Goal: Book appointment/travel/reservation

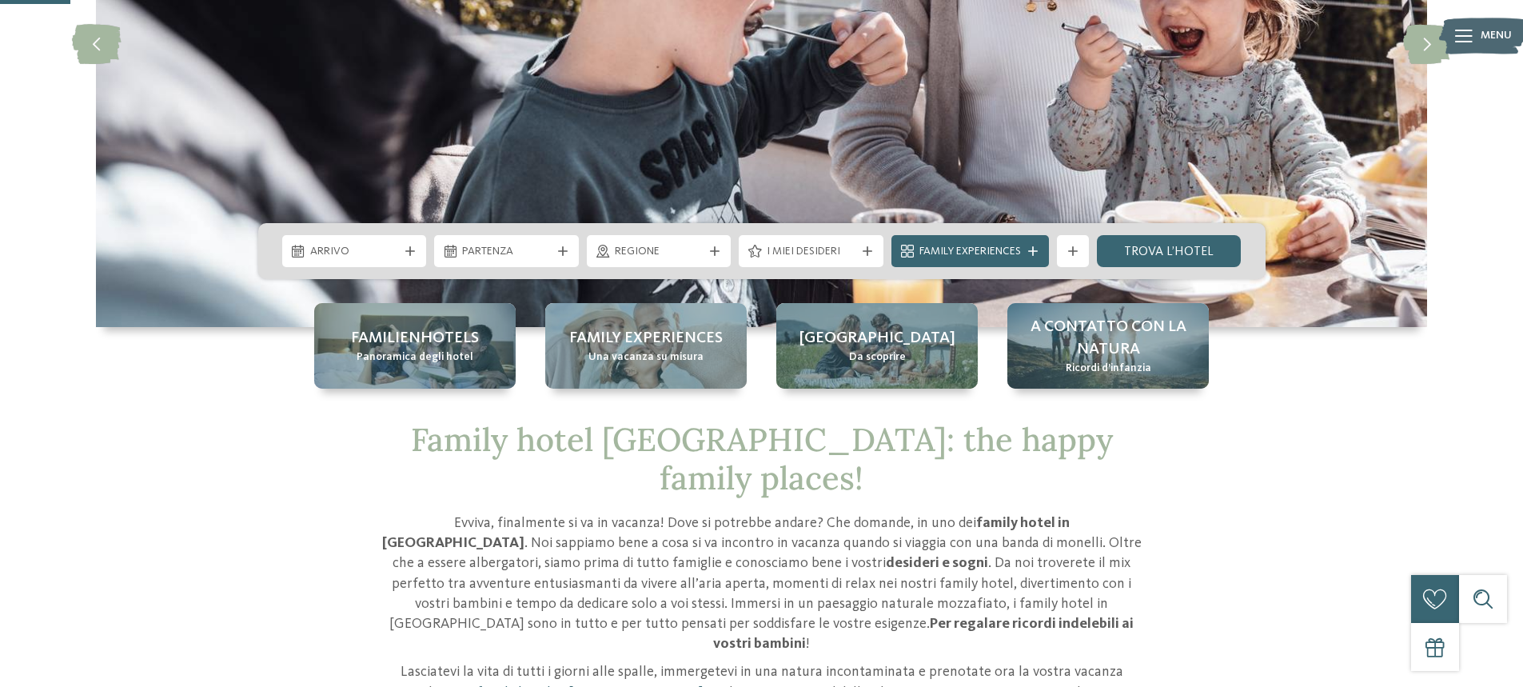
click at [1053, 251] on div "mostra altri filtri mostra altri filtri" at bounding box center [1073, 251] width 40 height 32
click at [1030, 249] on icon at bounding box center [1033, 251] width 10 height 10
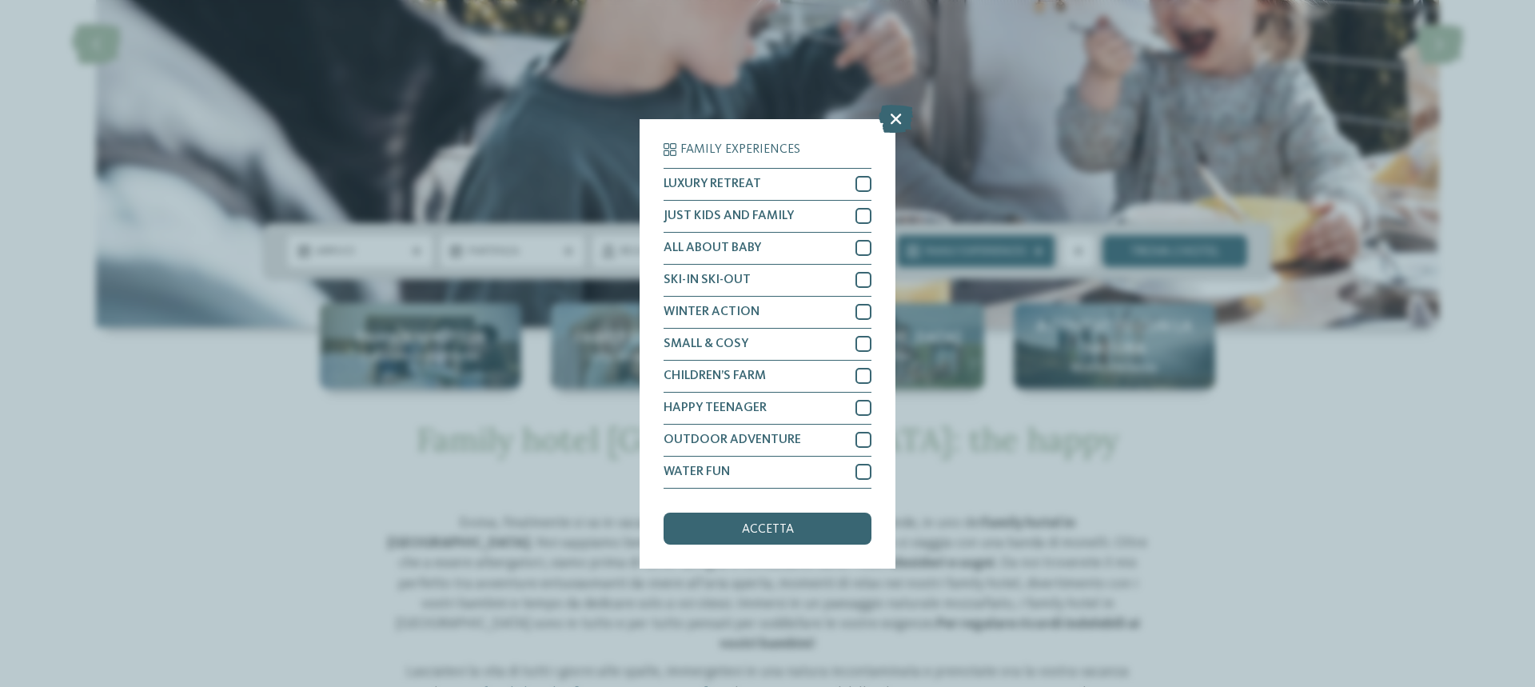
click at [979, 122] on div "Family Experiences LUXURY RETREAT JUST KIDS AND FAMILY" at bounding box center [767, 343] width 1535 height 687
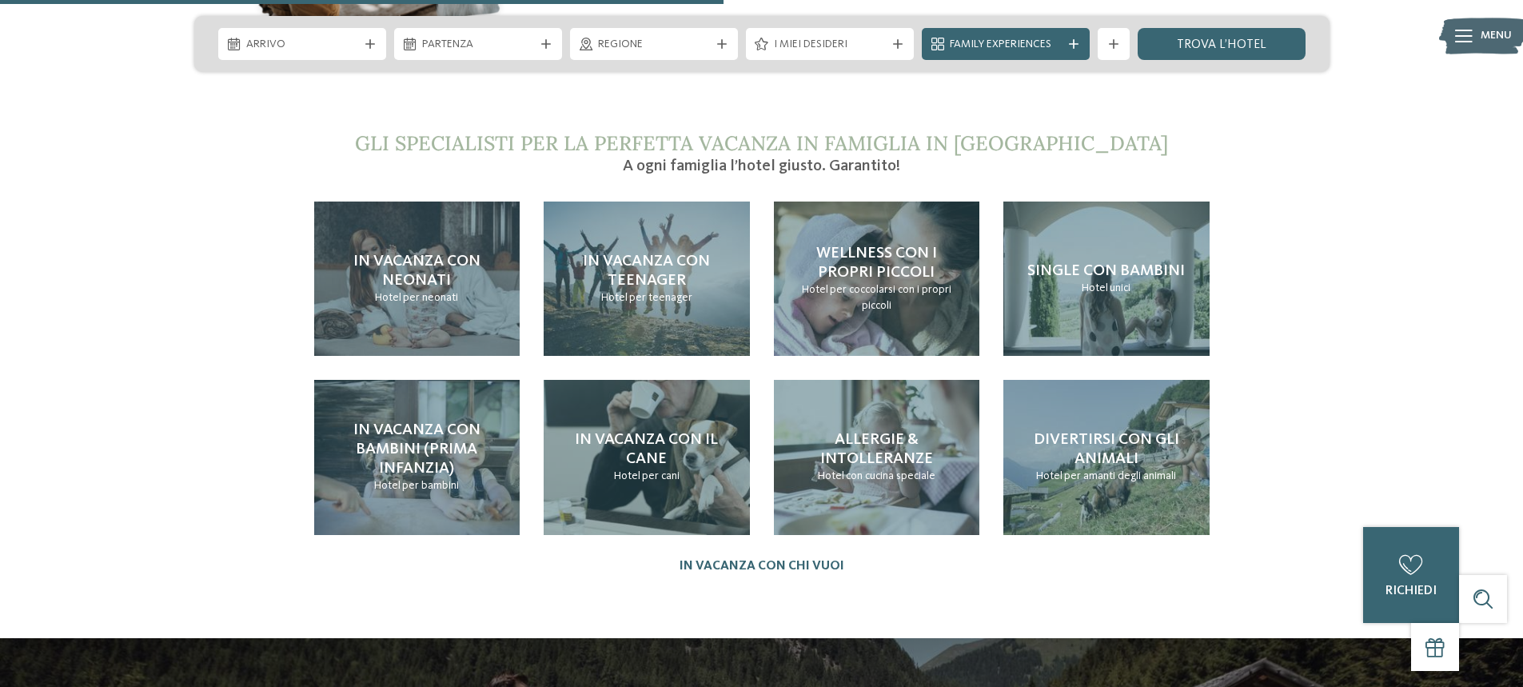
scroll to position [3518, 0]
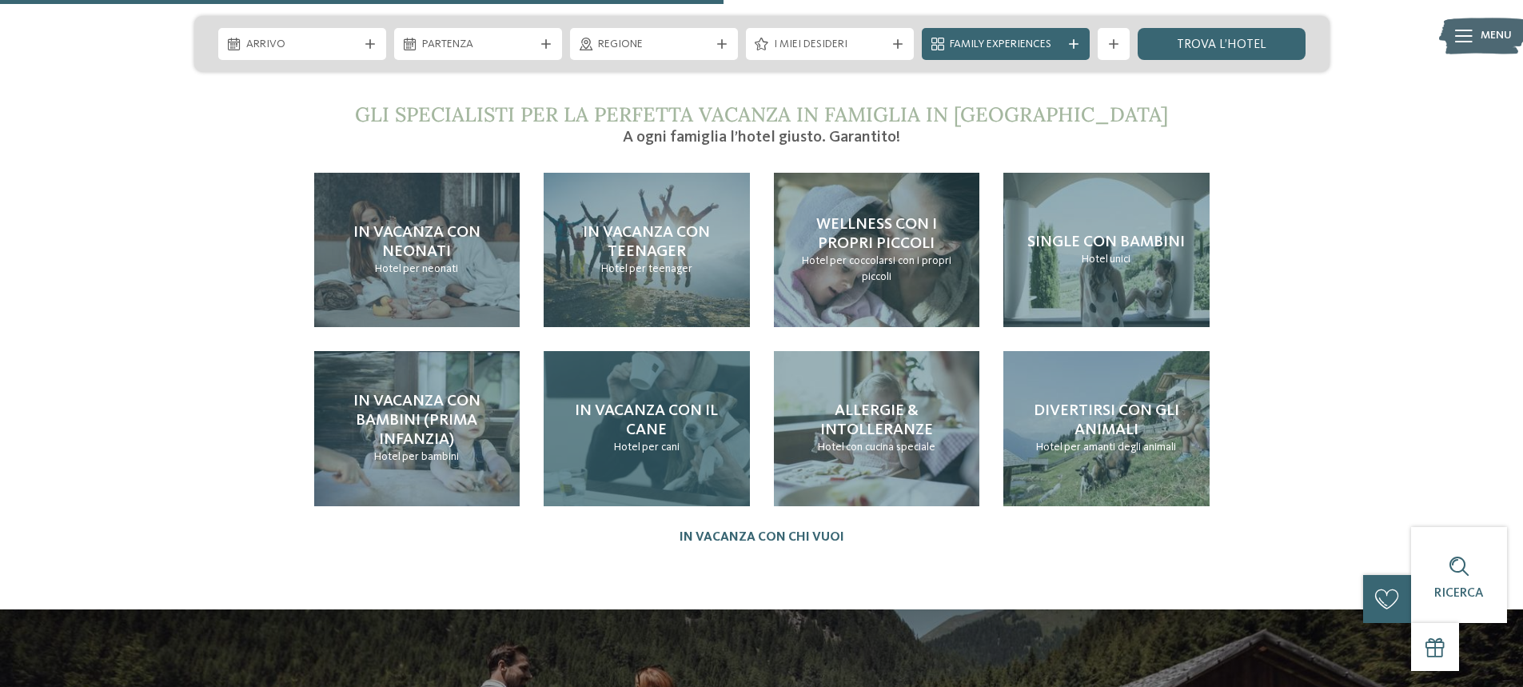
click at [697, 386] on div "In vacanza con il cane Hotel per cani" at bounding box center [647, 428] width 206 height 154
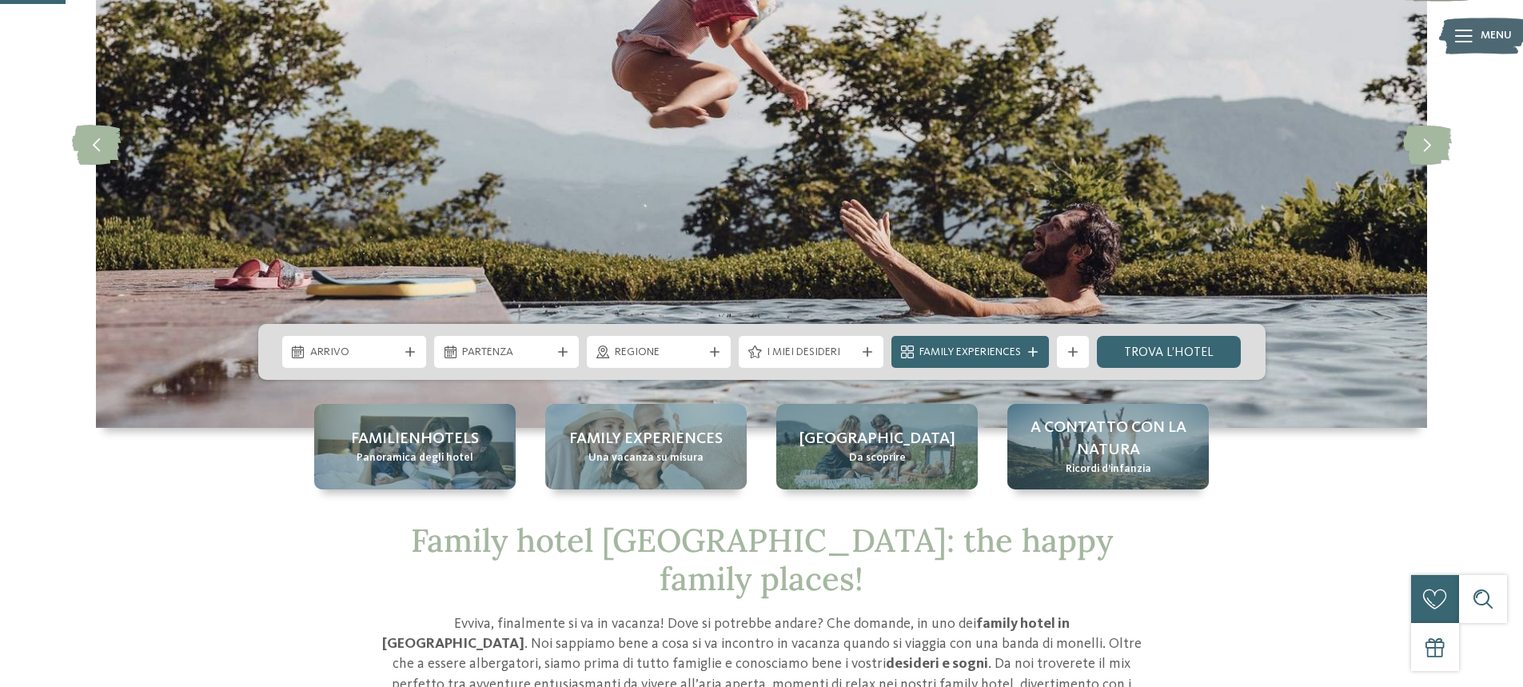
scroll to position [400, 0]
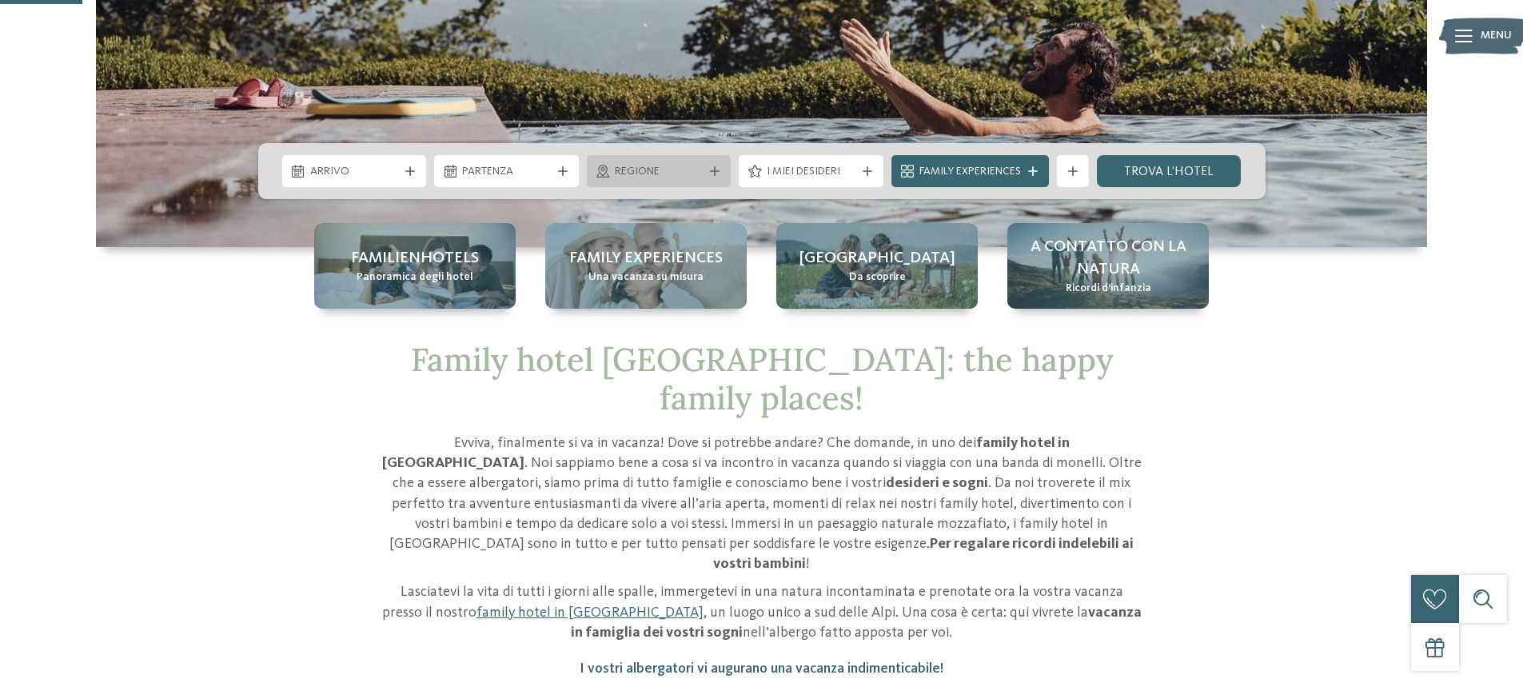
click at [643, 180] on div "Regione" at bounding box center [659, 171] width 145 height 32
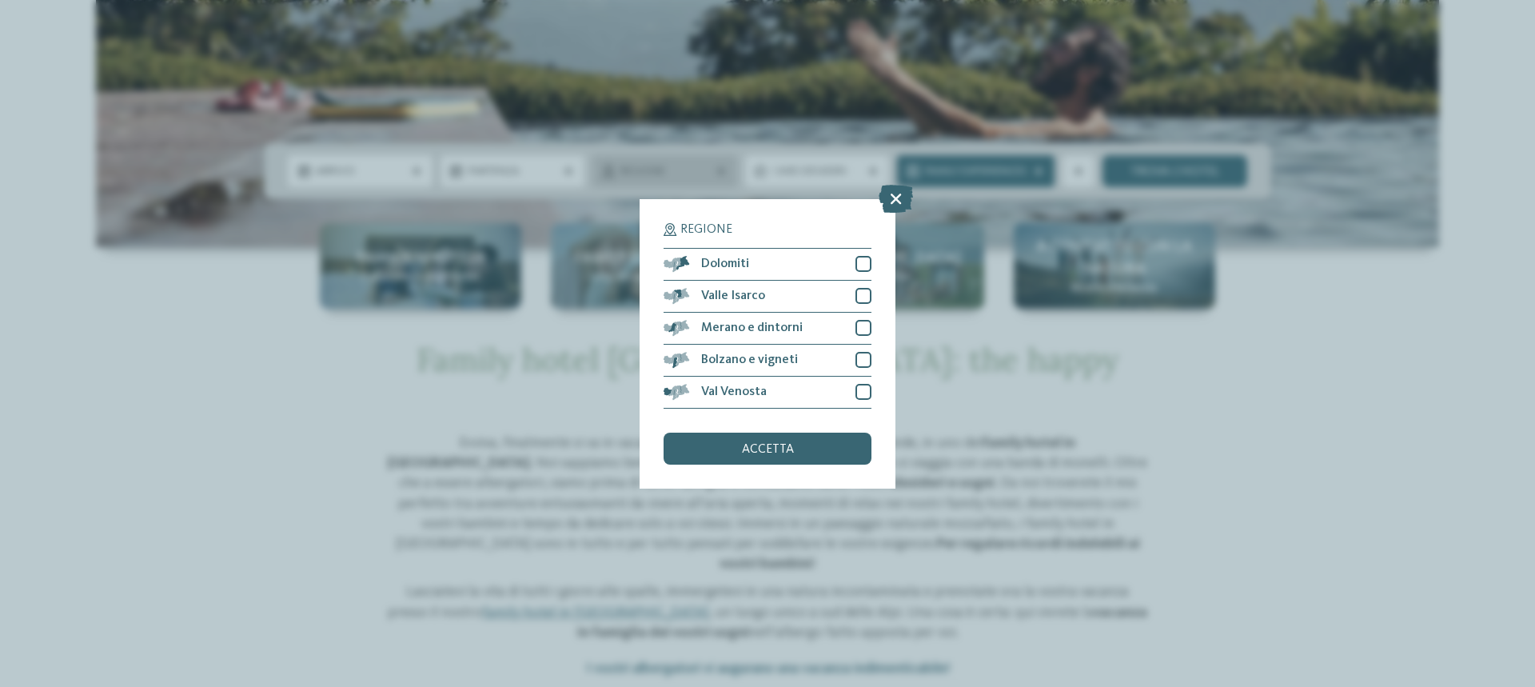
click at [643, 180] on div "Regione Dolomiti" at bounding box center [767, 343] width 1535 height 687
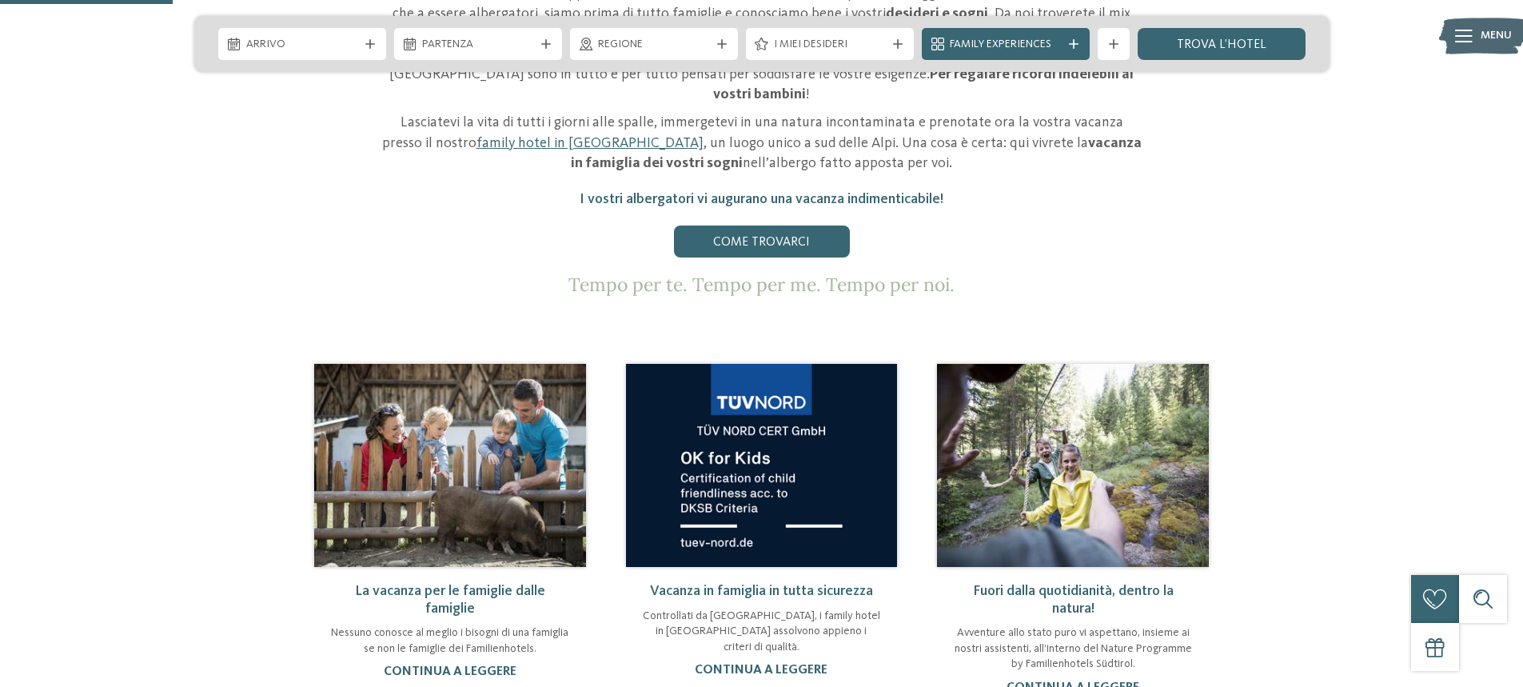
scroll to position [840, 0]
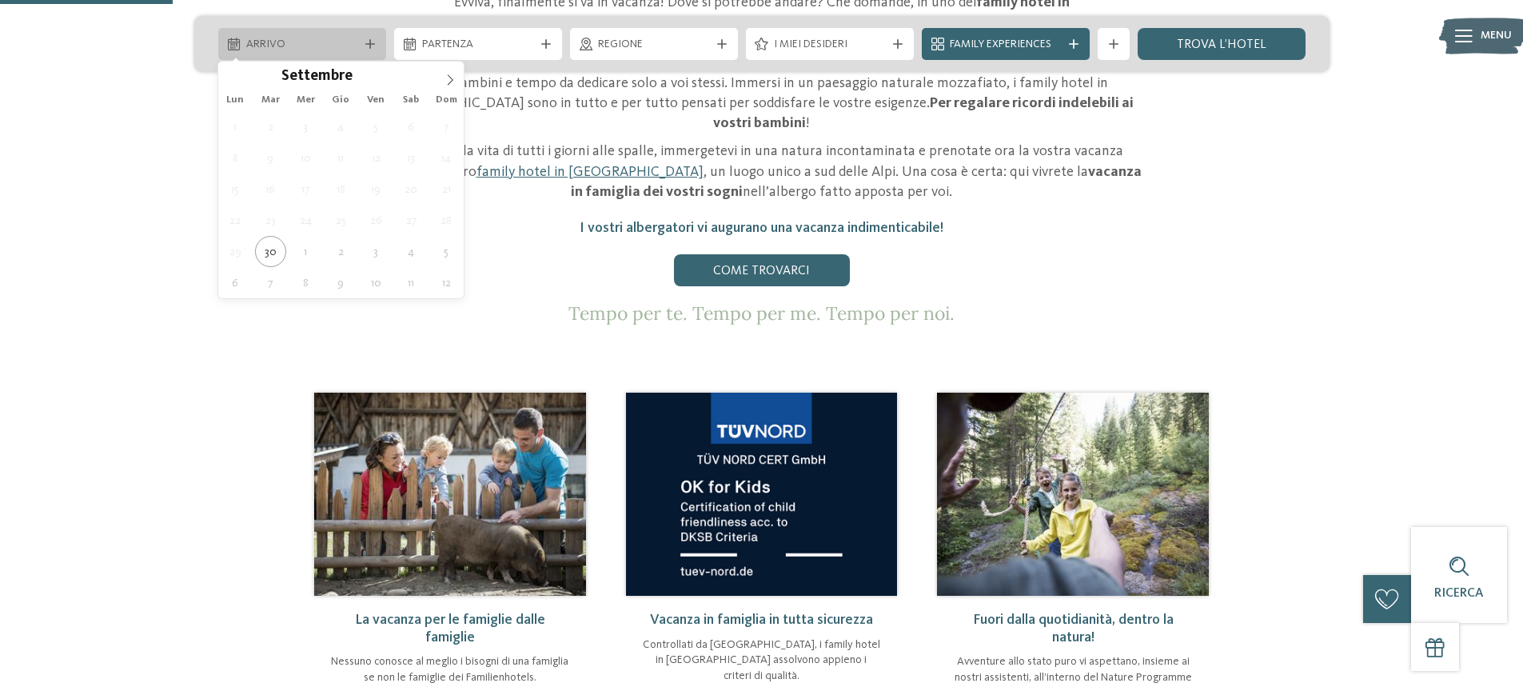
click at [350, 47] on span "Arrivo" at bounding box center [302, 45] width 112 height 16
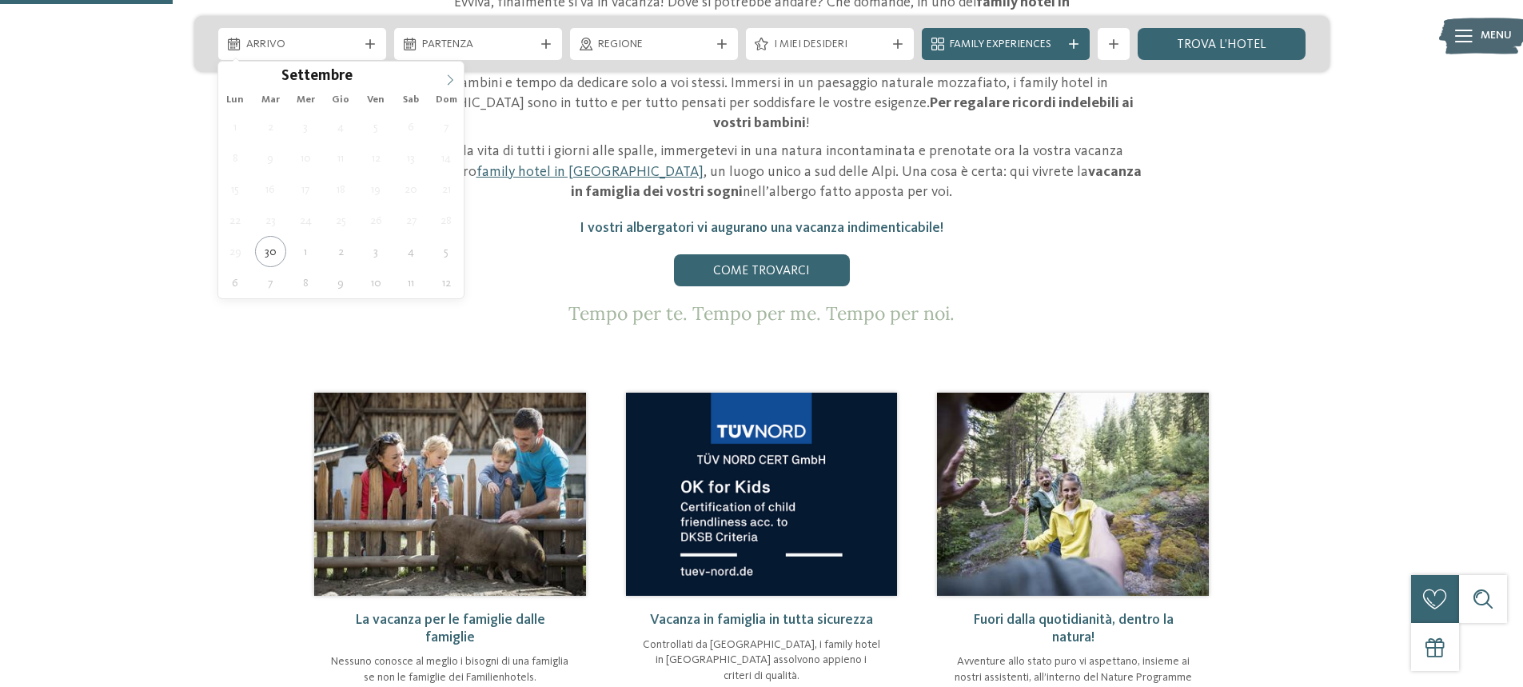
click at [453, 82] on icon at bounding box center [450, 79] width 11 height 11
click at [445, 80] on icon at bounding box center [450, 79] width 11 height 11
type div "05.12.2025"
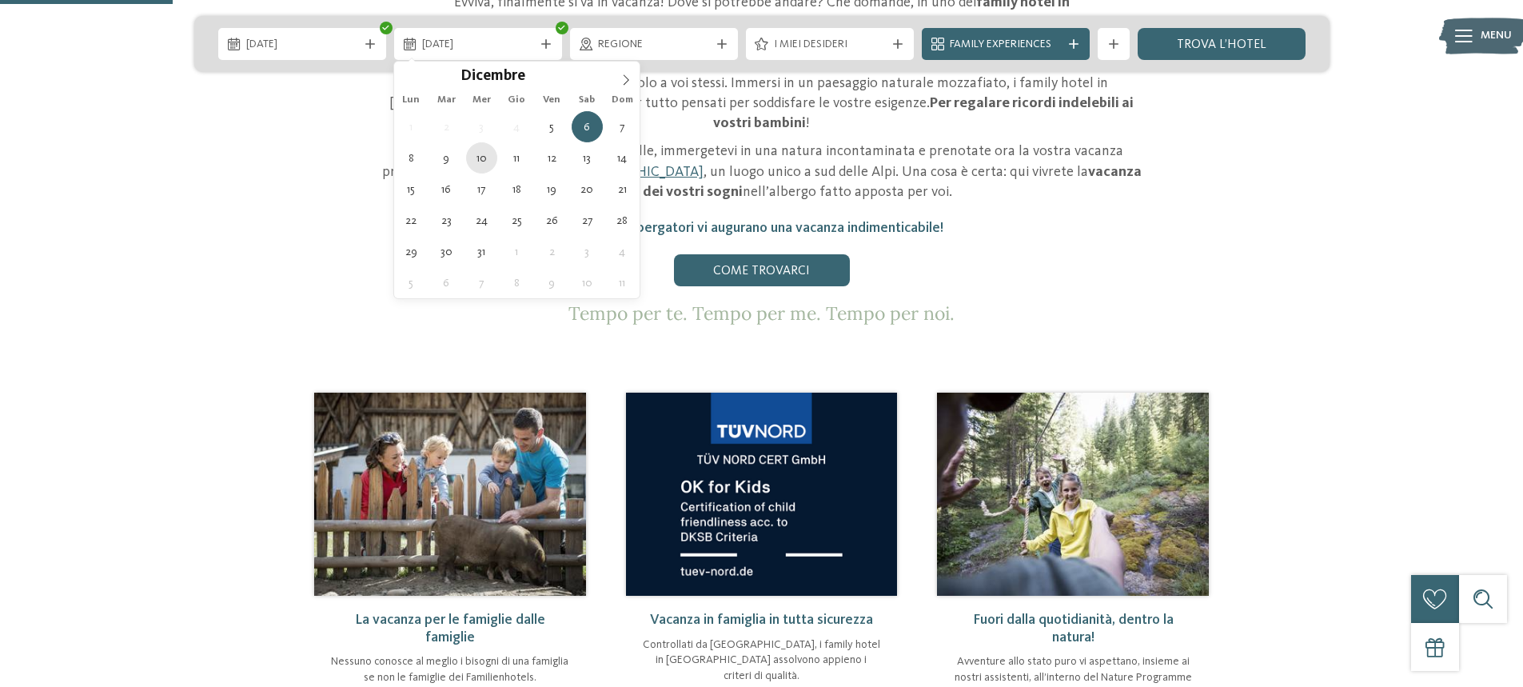
type div "10.12.2025"
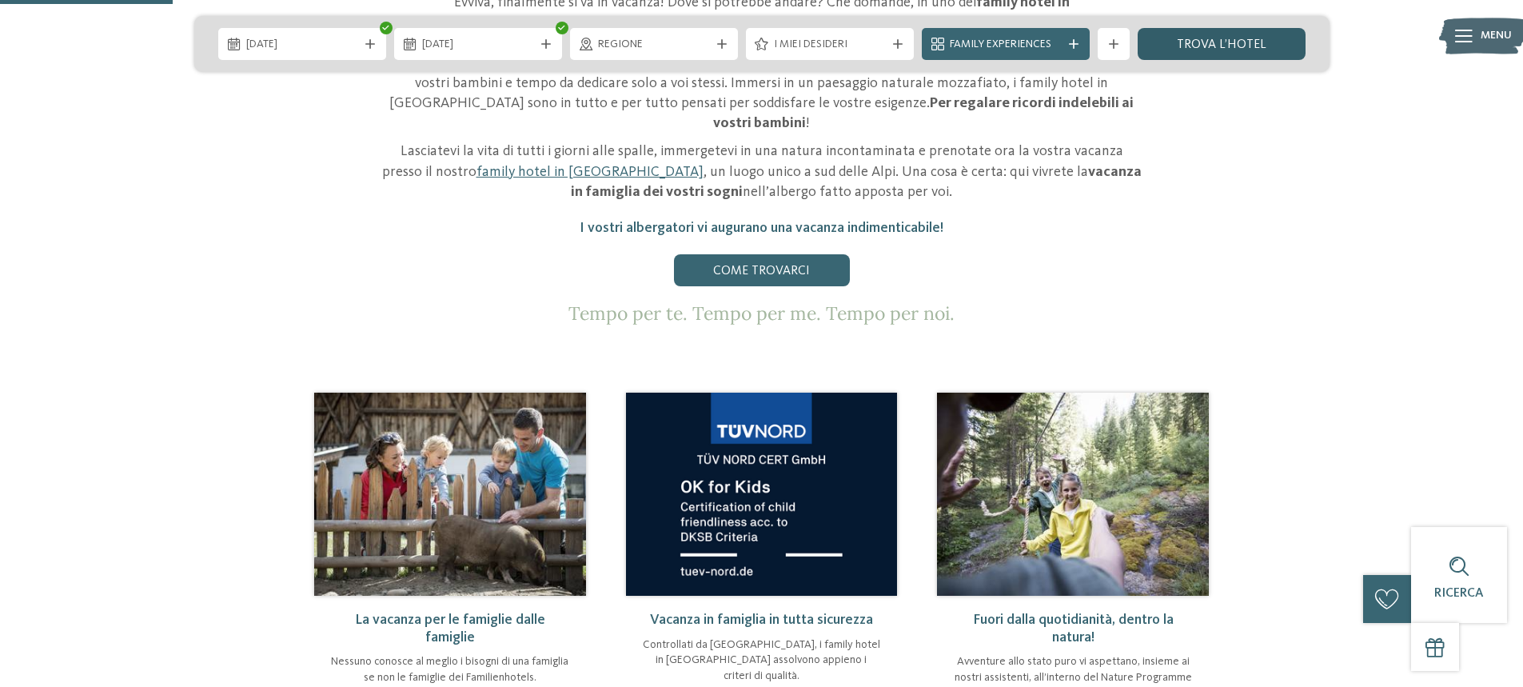
click at [1211, 49] on link "trova l’hotel" at bounding box center [1222, 44] width 168 height 32
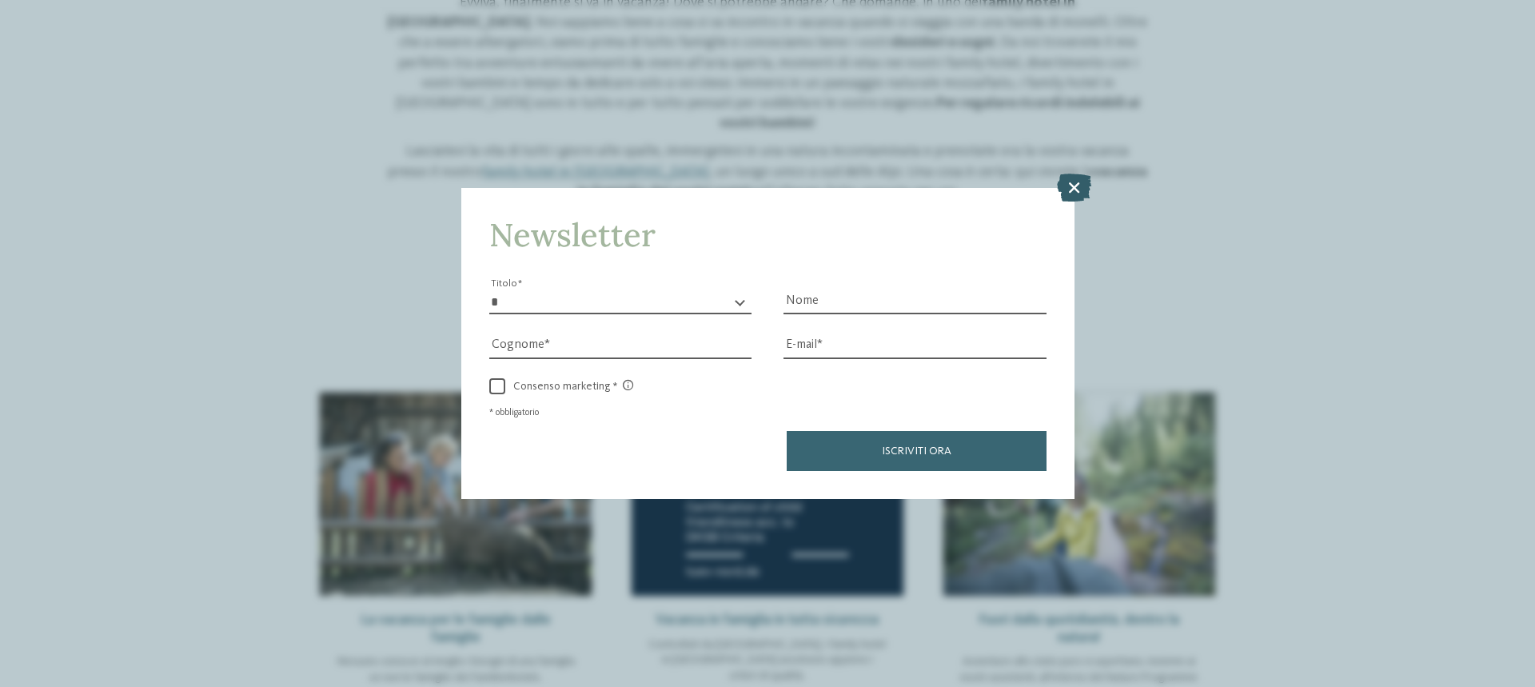
click at [1071, 185] on icon at bounding box center [1074, 188] width 34 height 28
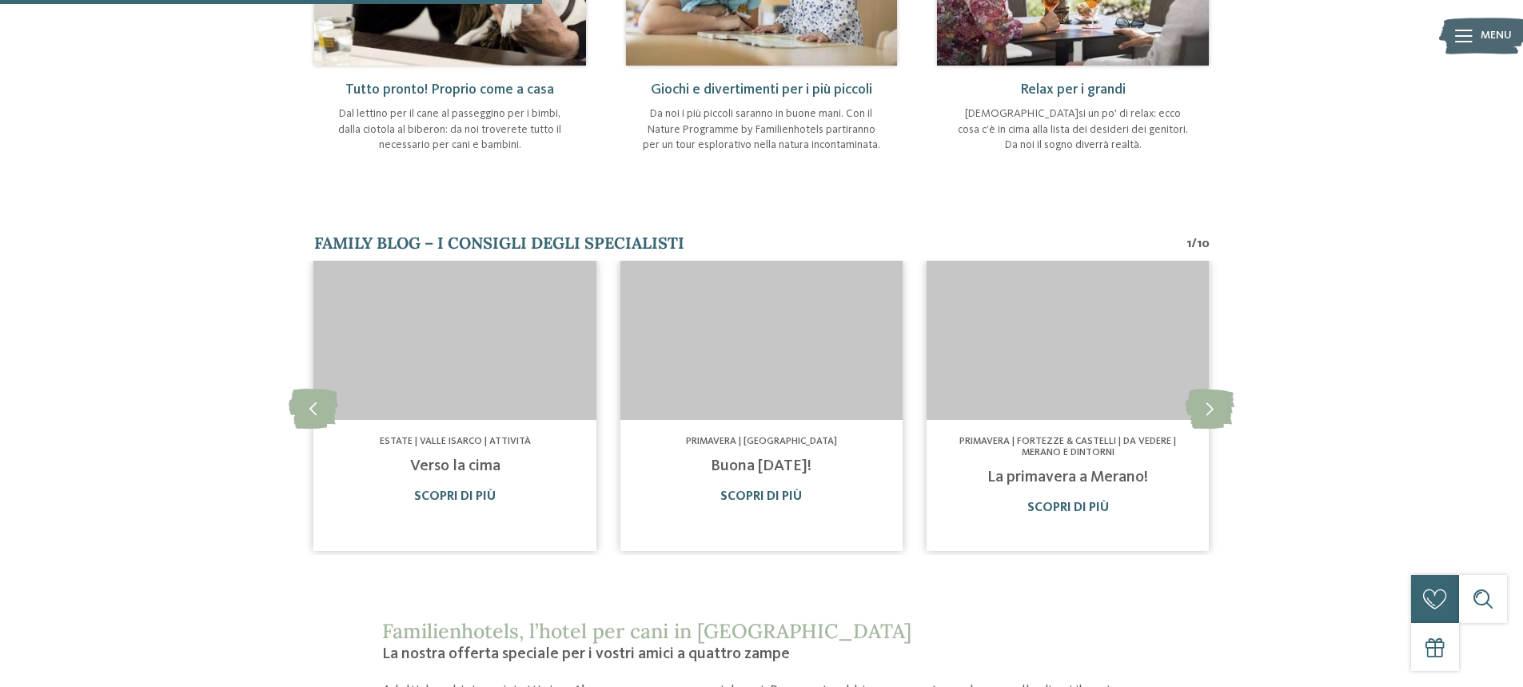
scroll to position [800, 0]
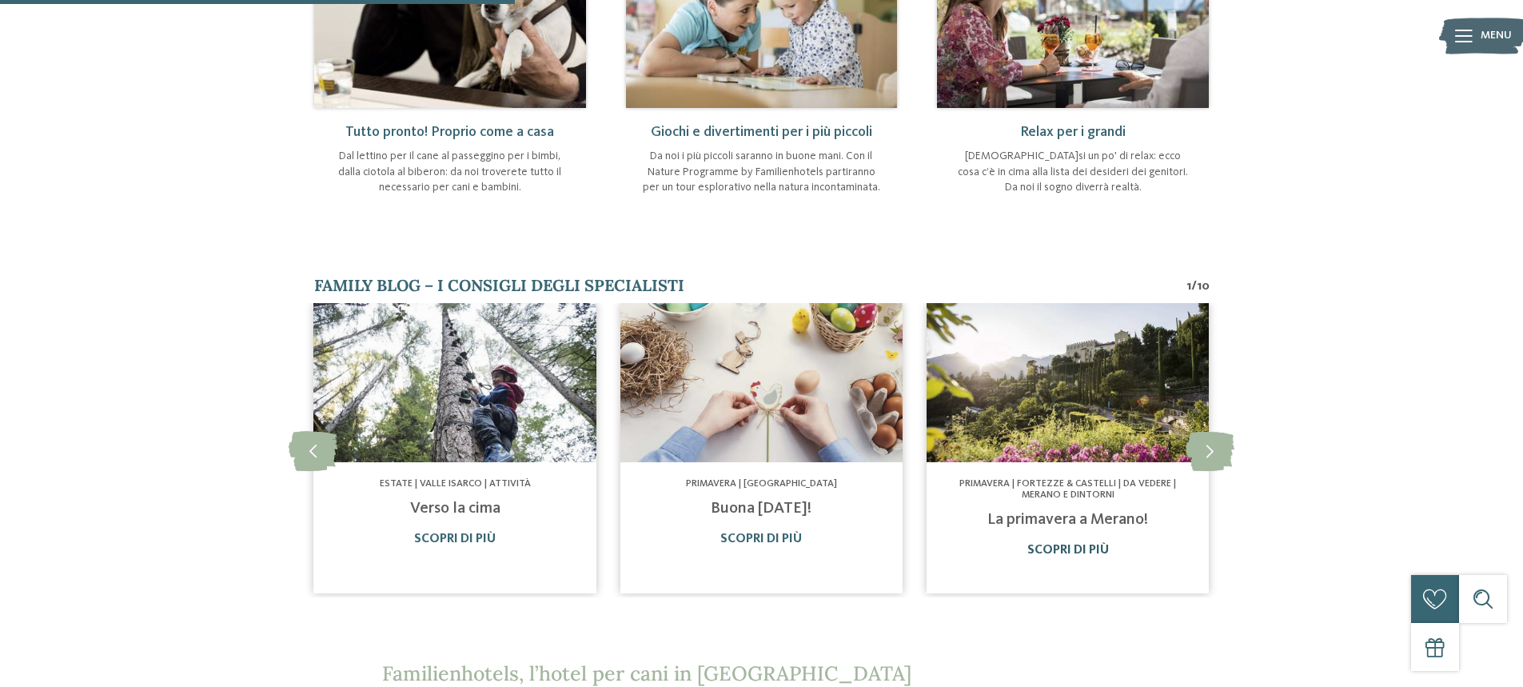
click at [1087, 550] on link "Scopri di più" at bounding box center [1068, 550] width 82 height 13
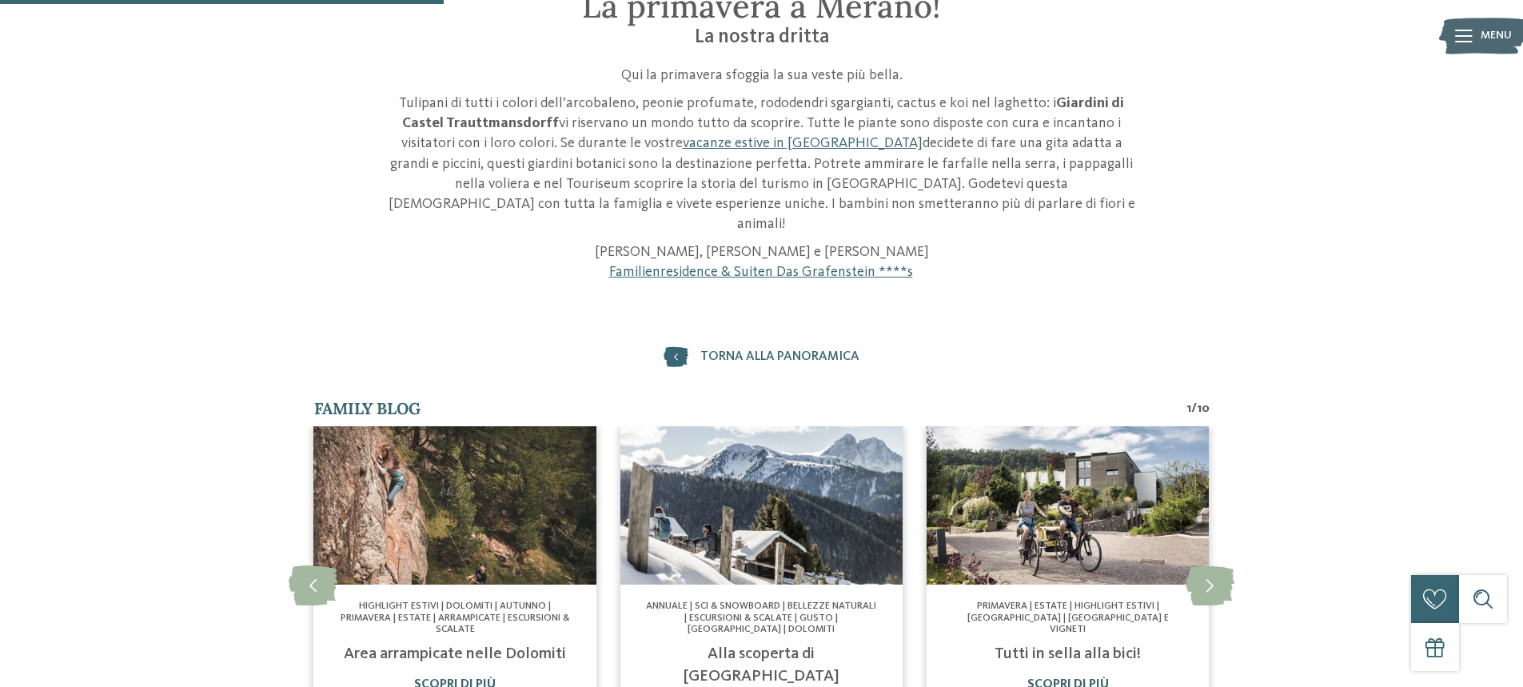
scroll to position [560, 0]
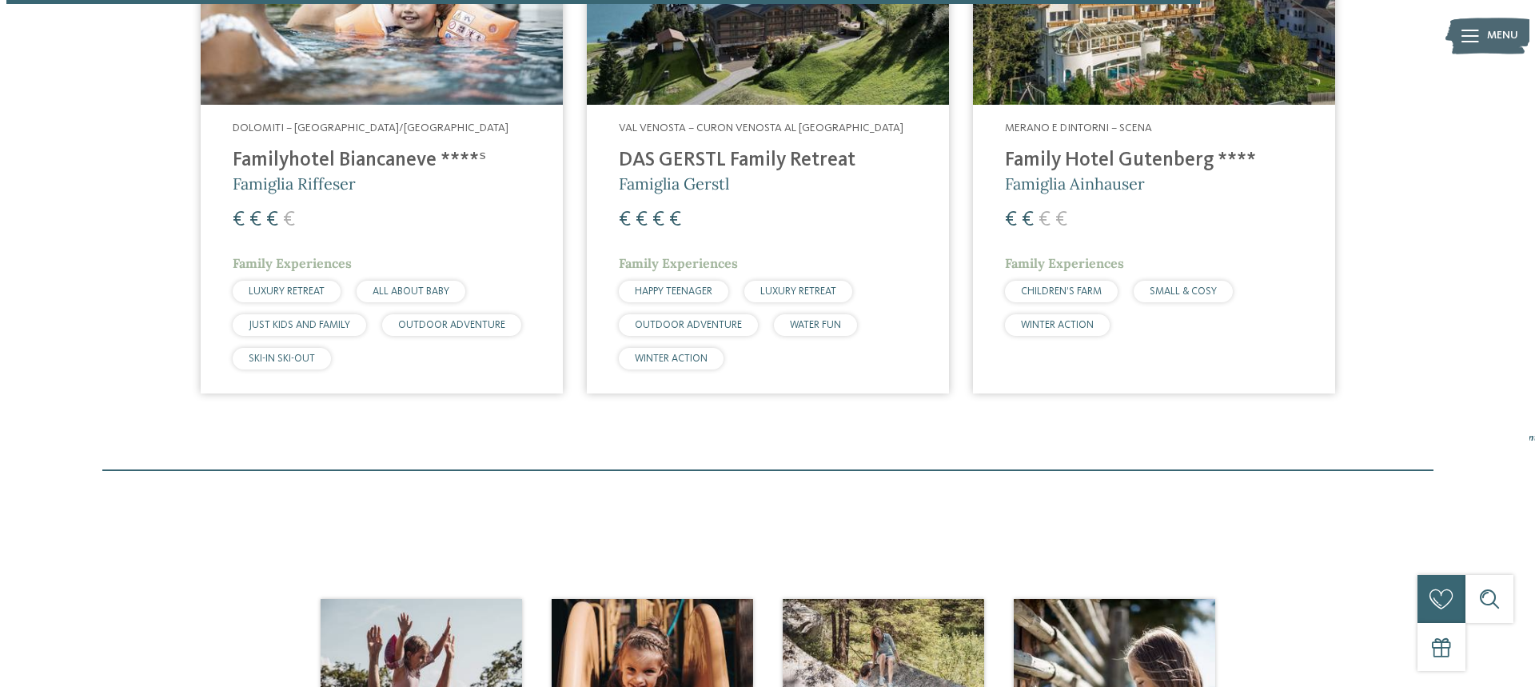
scroll to position [2363, 0]
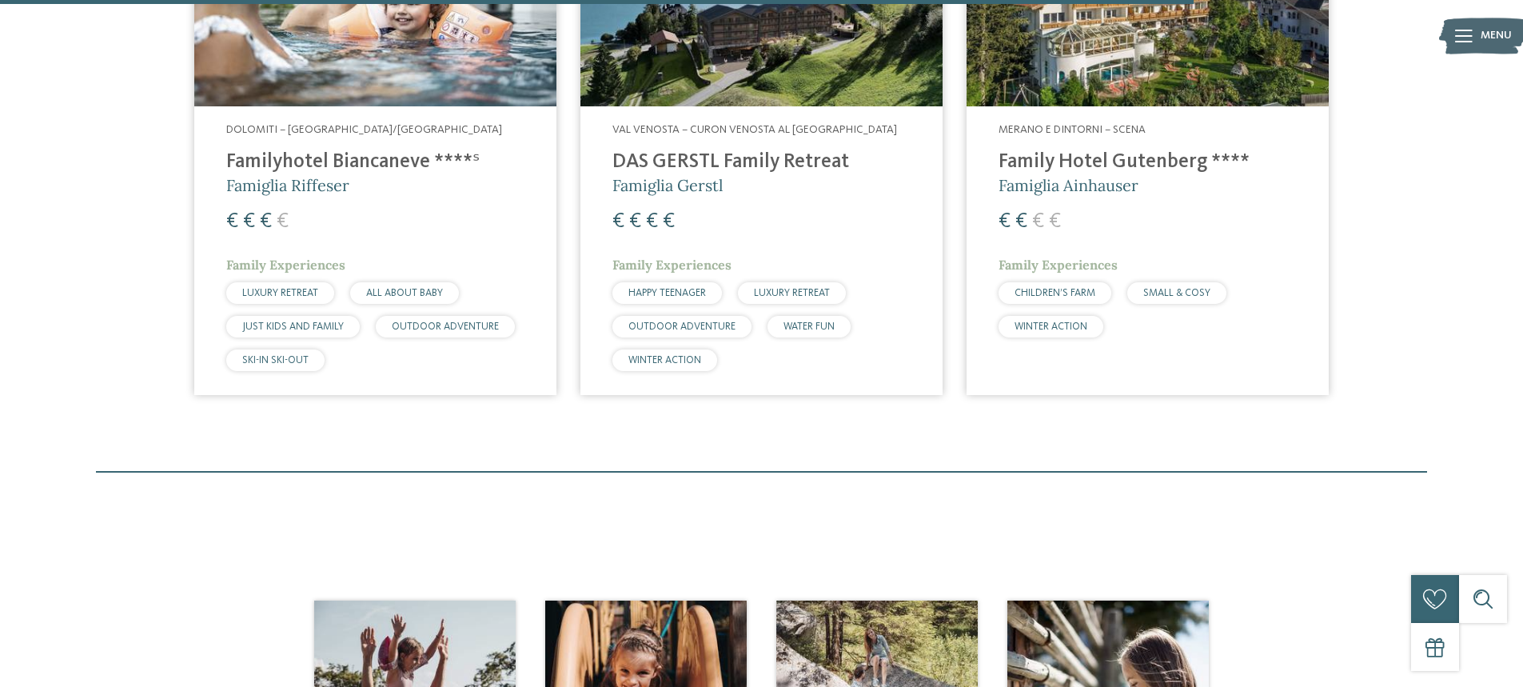
click at [385, 128] on span "Dolomiti – [GEOGRAPHIC_DATA]/[GEOGRAPHIC_DATA]" at bounding box center [364, 129] width 276 height 11
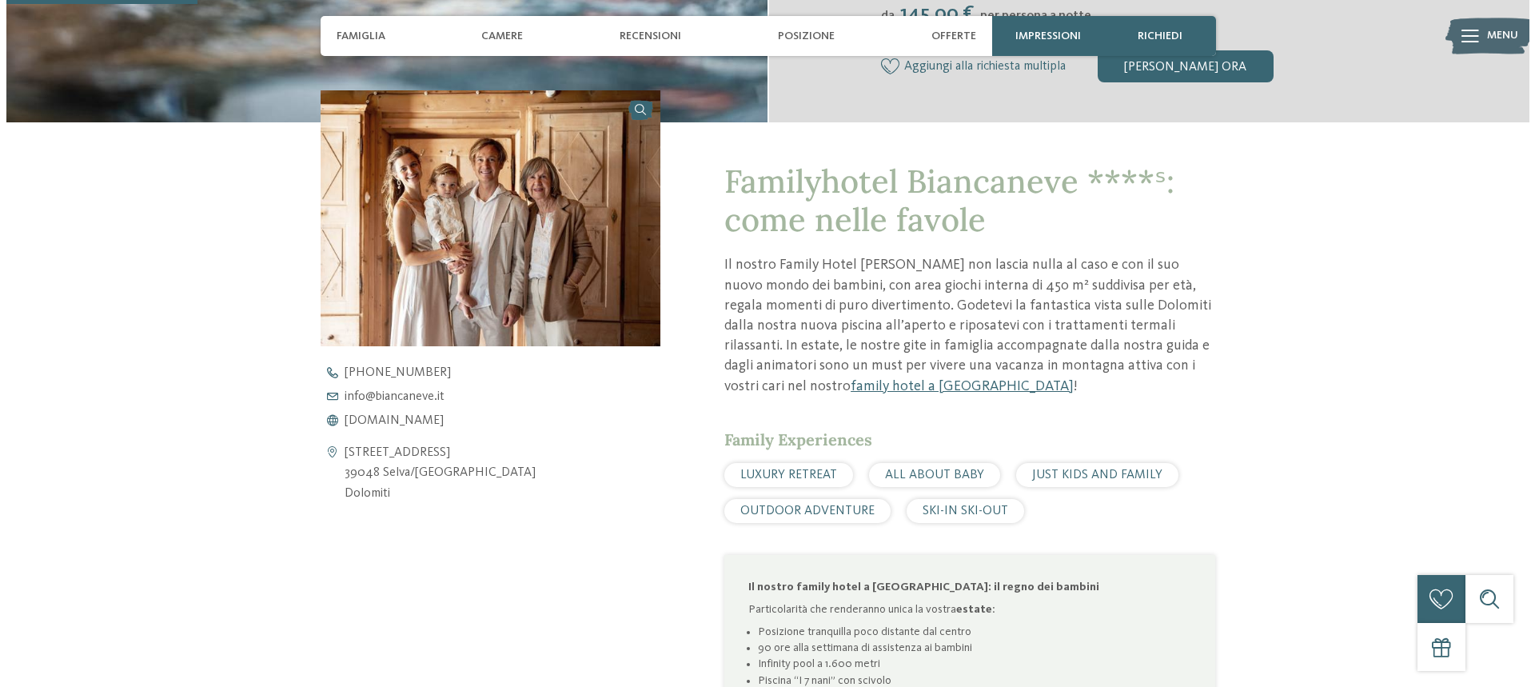
scroll to position [560, 0]
